Goal: Transaction & Acquisition: Book appointment/travel/reservation

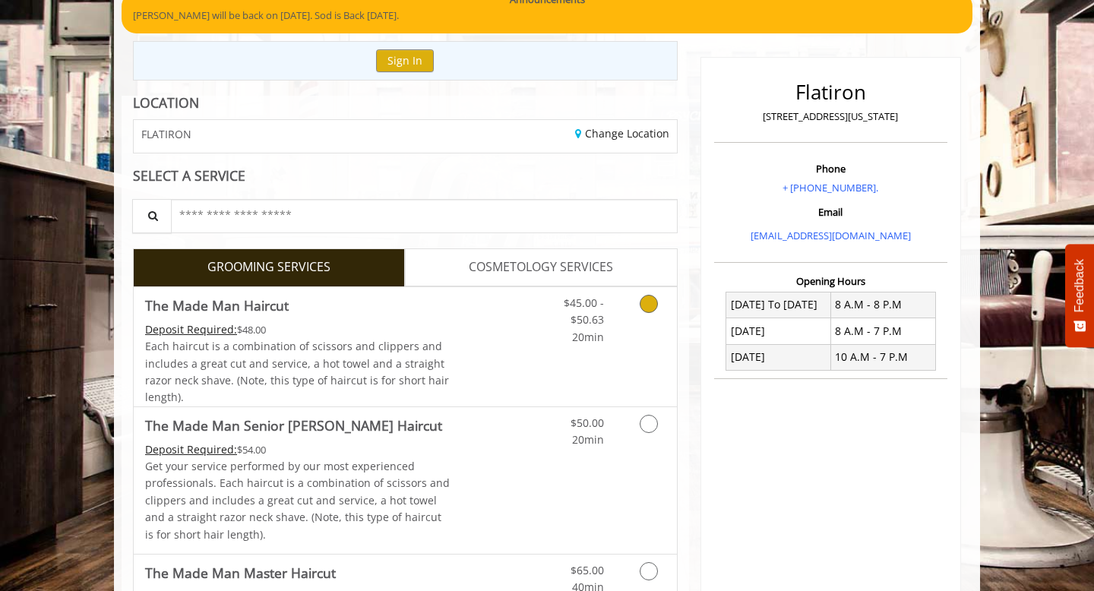
click at [464, 328] on link "Discounted Price" at bounding box center [496, 346] width 90 height 119
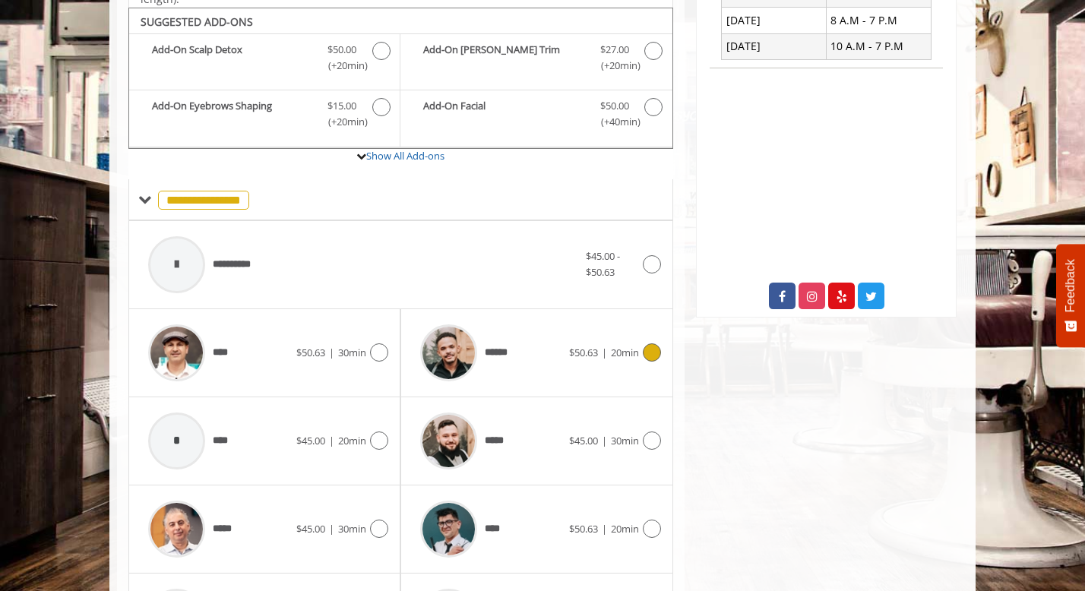
scroll to position [451, 0]
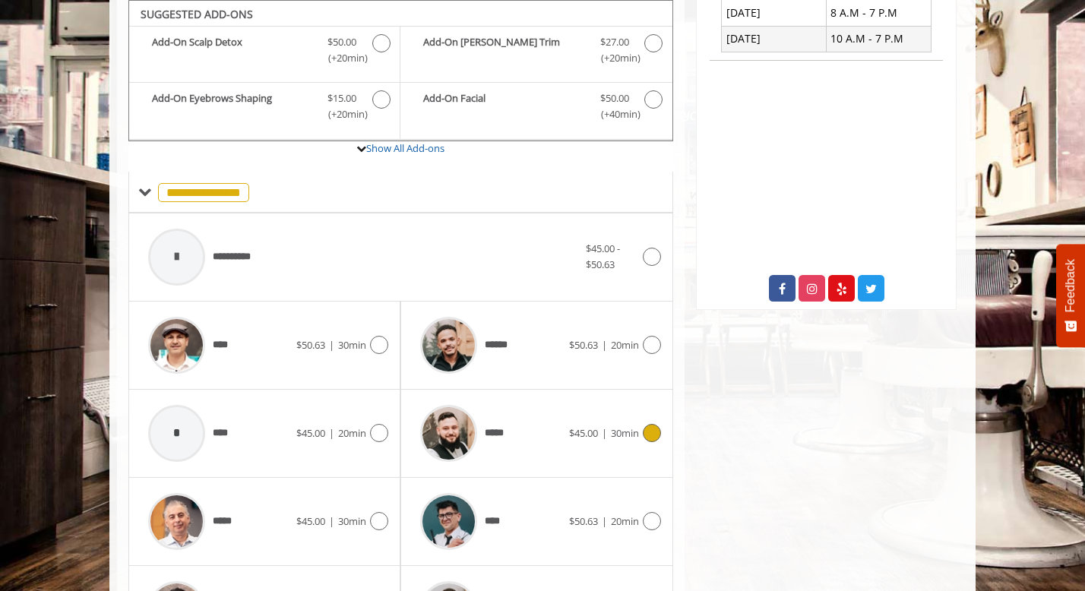
click at [483, 428] on div at bounding box center [449, 434] width 72 height 72
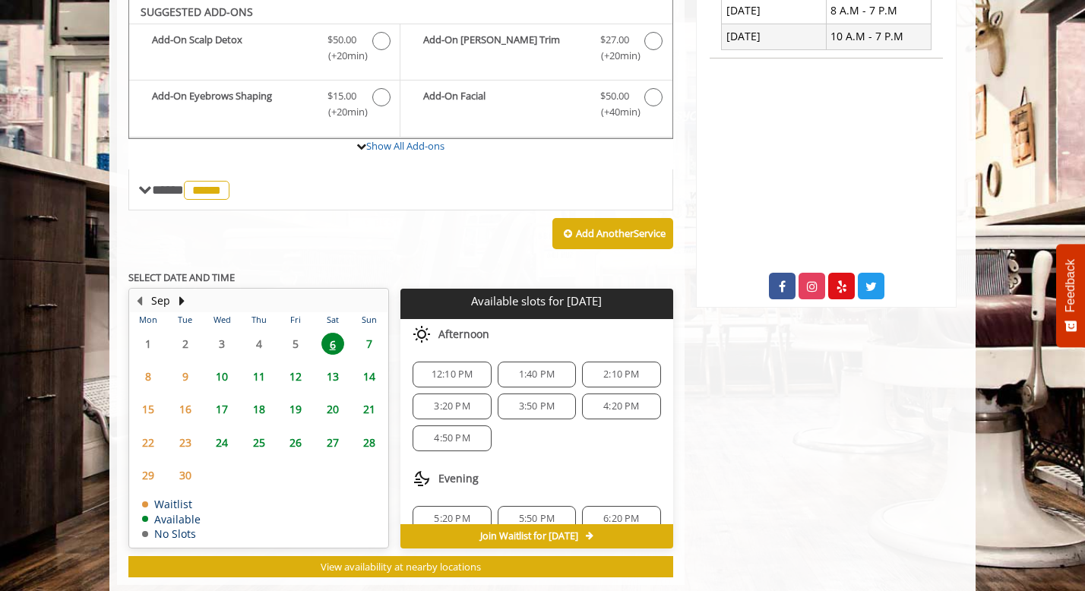
scroll to position [451, 0]
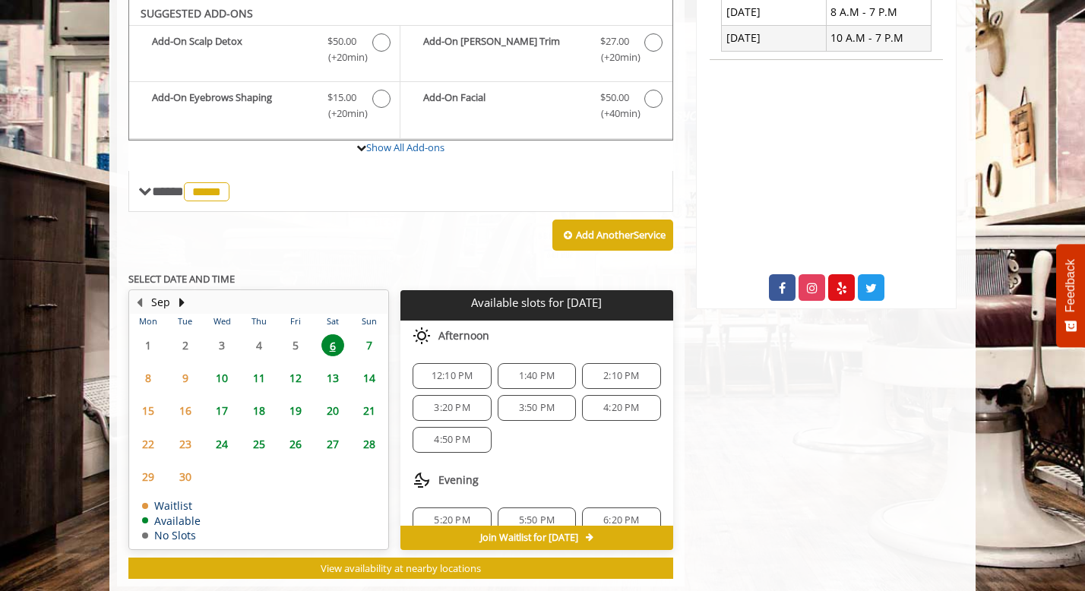
click at [441, 372] on span "12:10 PM" at bounding box center [453, 376] width 42 height 12
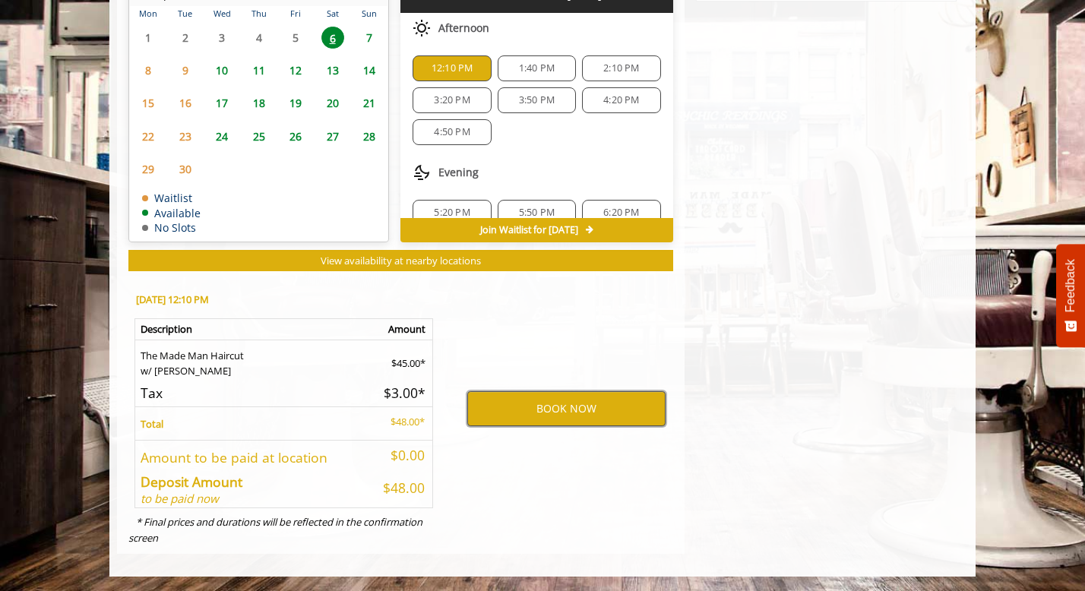
click at [531, 401] on button "BOOK NOW" at bounding box center [566, 408] width 198 height 35
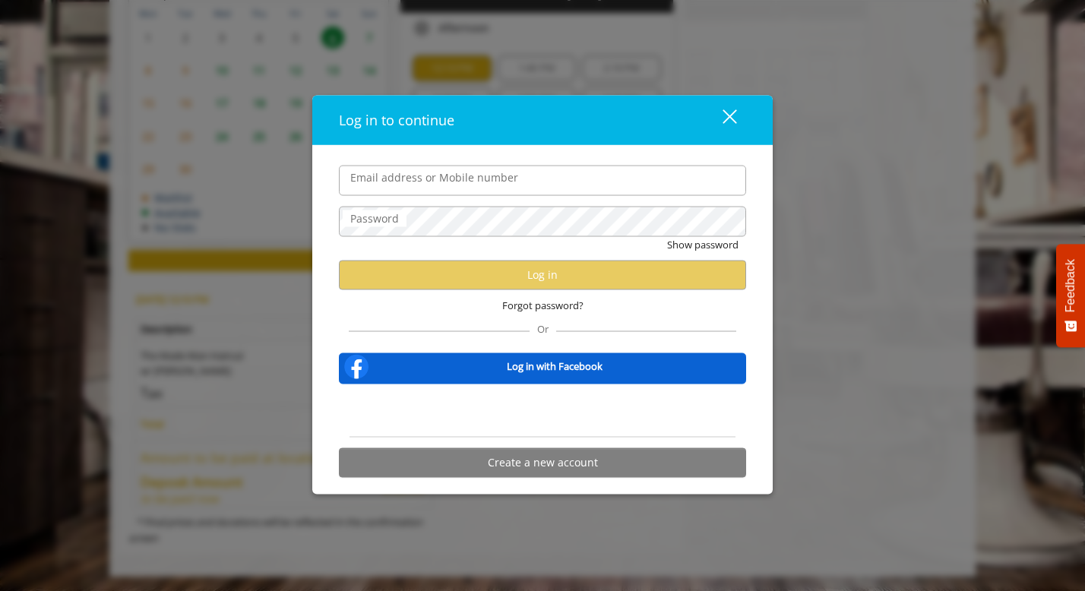
type input "**********"
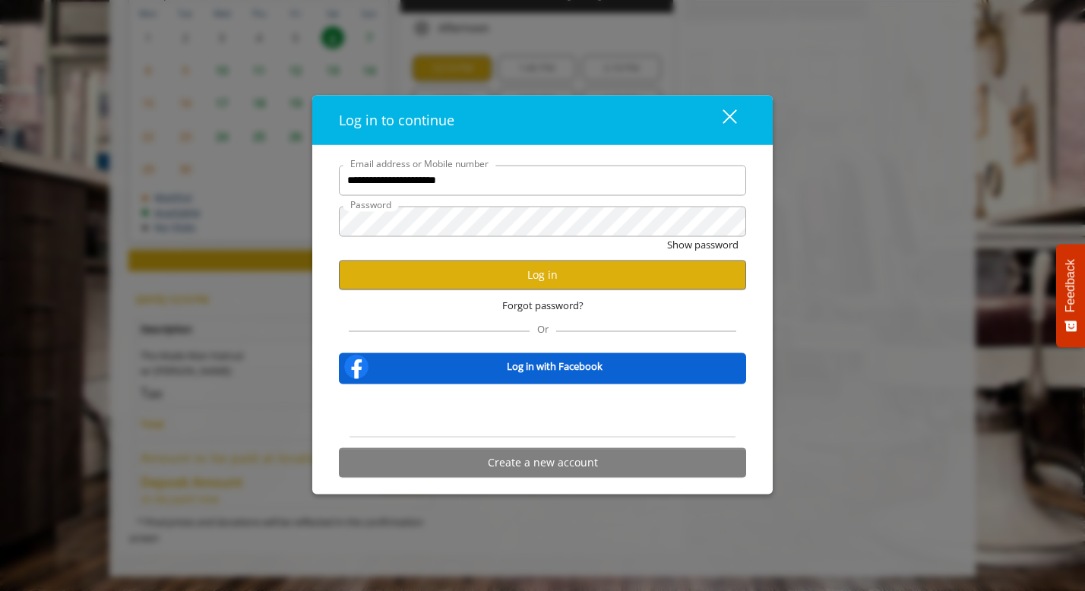
scroll to position [0, 0]
click at [559, 276] on button "Log in" at bounding box center [542, 275] width 407 height 30
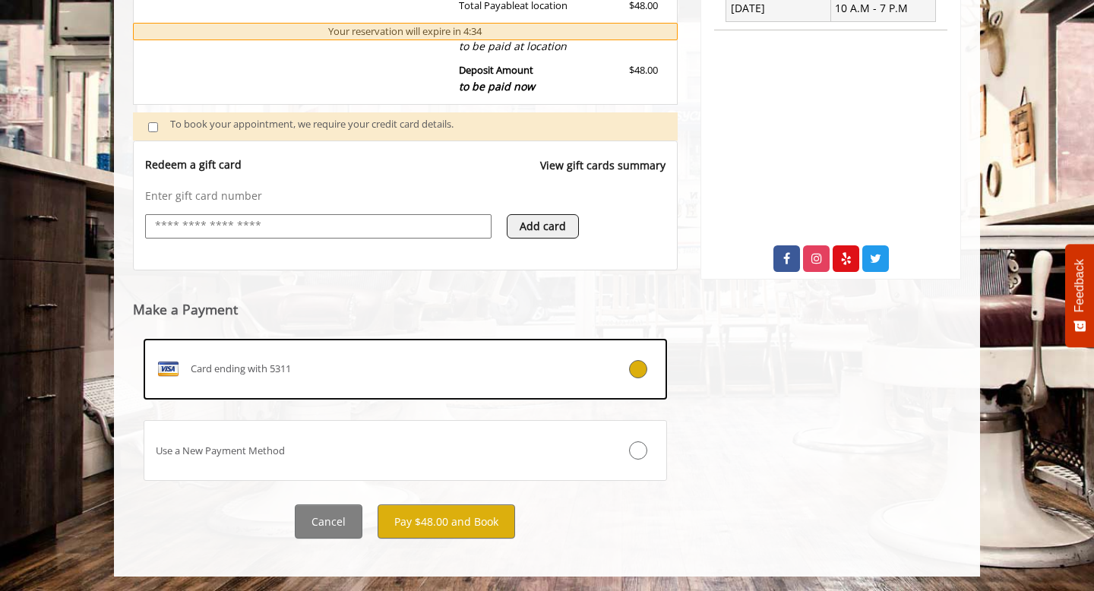
scroll to position [482, 0]
click at [406, 517] on button "Pay $48.00 and Book" at bounding box center [447, 521] width 138 height 34
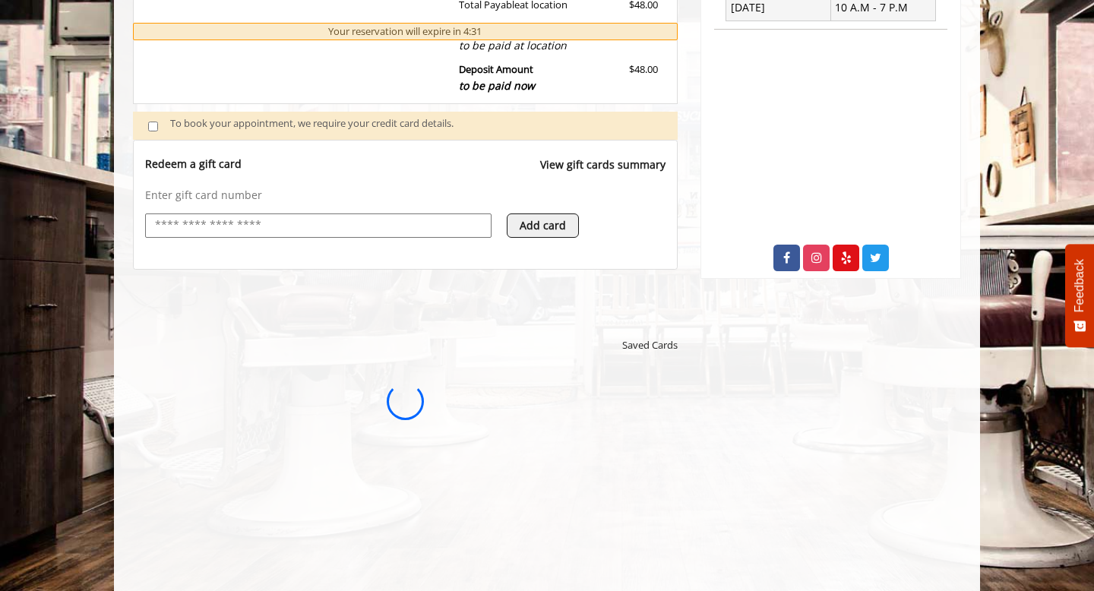
scroll to position [0, 0]
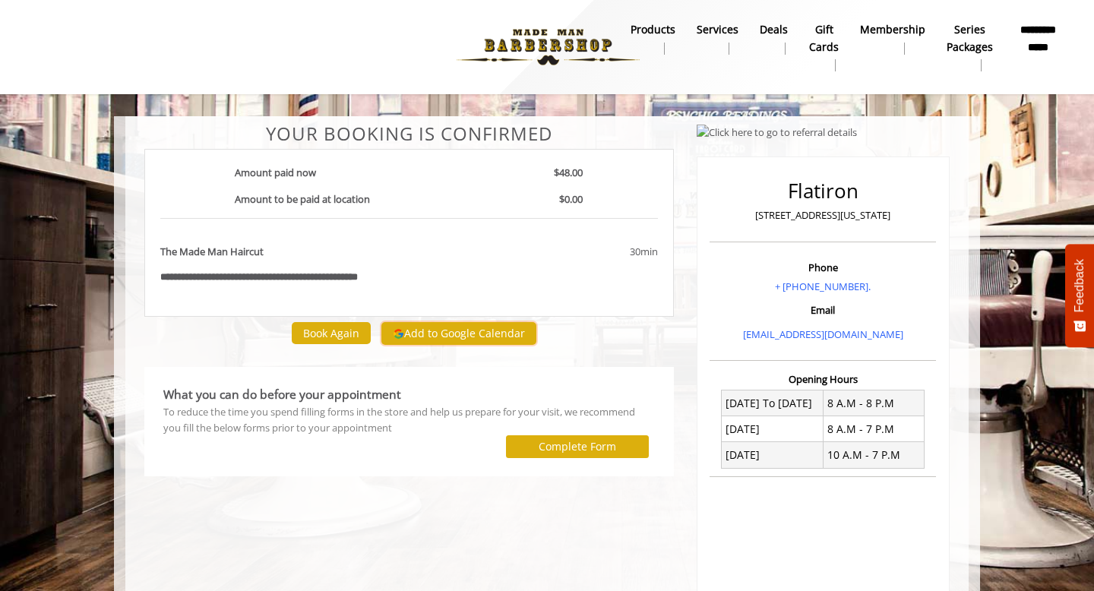
click at [515, 337] on button "Add to Google Calendar" at bounding box center [459, 333] width 155 height 23
